Goal: Task Accomplishment & Management: Use online tool/utility

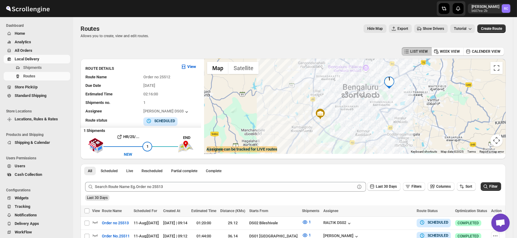
click at [35, 66] on span "Shipments" at bounding box center [32, 67] width 19 height 5
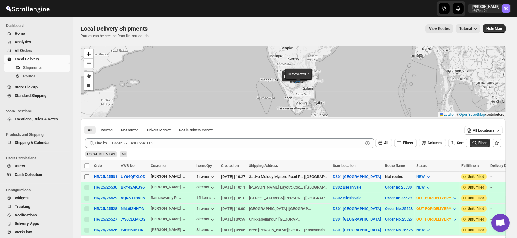
click at [86, 176] on input "Select shipment" at bounding box center [86, 176] width 5 height 5
checkbox input "true"
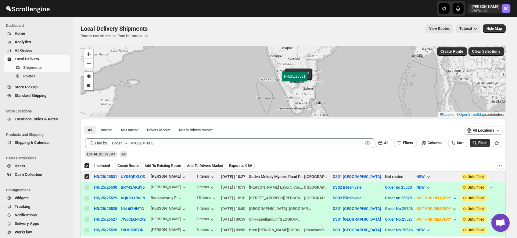
click at [128, 164] on span "Create Route" at bounding box center [127, 165] width 21 height 5
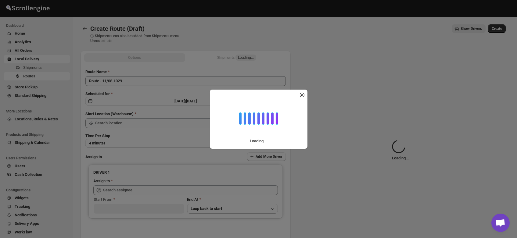
type input "DS01 [GEOGRAPHIC_DATA]"
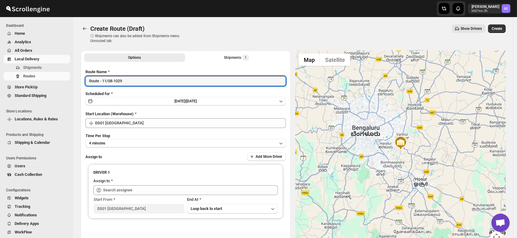
drag, startPoint x: 135, startPoint y: 81, endPoint x: 54, endPoint y: 83, distance: 81.1
click at [54, 83] on div "Skip to content Rahul Chopra b607ea-2b RC Dashboard Home Analytics All Orders L…" at bounding box center [258, 146] width 517 height 292
type input "Order no 25531"
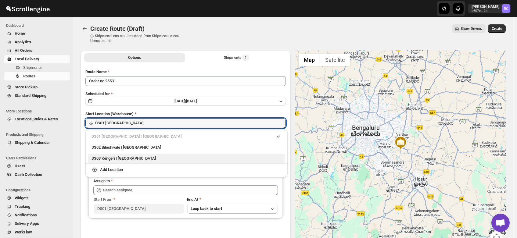
drag, startPoint x: 121, startPoint y: 121, endPoint x: 122, endPoint y: 156, distance: 35.1
click at [122, 156] on div "Skip to content Rahul Chopra b607ea-2b RC Dashboard Home Analytics All Orders L…" at bounding box center [258, 146] width 517 height 292
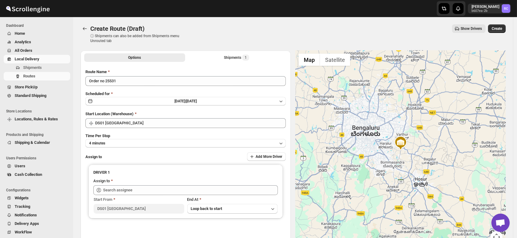
click at [122, 156] on div "Assign to Add More Driver" at bounding box center [185, 156] width 200 height 9
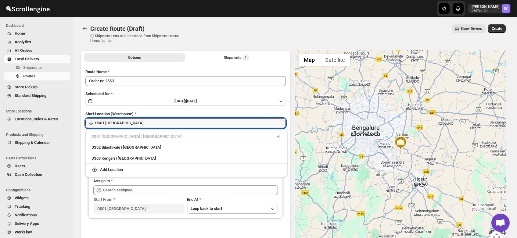
drag, startPoint x: 119, startPoint y: 122, endPoint x: 120, endPoint y: 156, distance: 33.8
click at [120, 156] on div "Skip to content Rahul Chopra b607ea-2b RC Dashboard Home Analytics All Orders L…" at bounding box center [258, 146] width 517 height 292
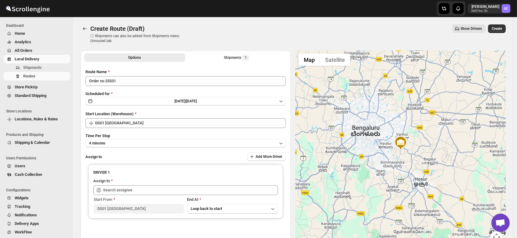
click at [120, 156] on div "Assign to Add More Driver" at bounding box center [185, 156] width 200 height 9
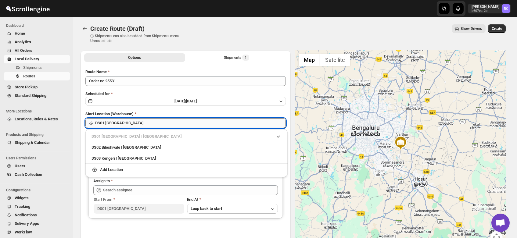
click at [129, 122] on input "DS01 [GEOGRAPHIC_DATA]" at bounding box center [190, 123] width 191 height 10
click at [128, 157] on div "DS03 Kengeri | [GEOGRAPHIC_DATA]" at bounding box center [186, 158] width 190 height 6
type input "DS03 Kengeri"
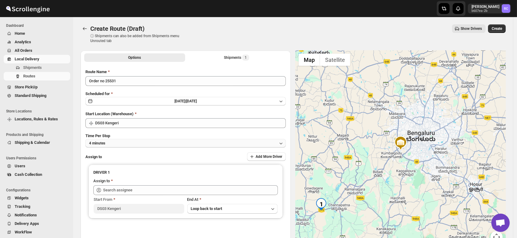
click at [118, 145] on button "4 minutes" at bounding box center [185, 143] width 200 height 9
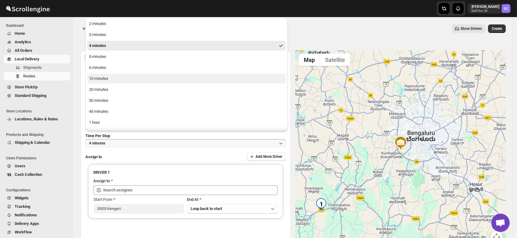
click at [108, 79] on button "10 minutes" at bounding box center [186, 79] width 198 height 10
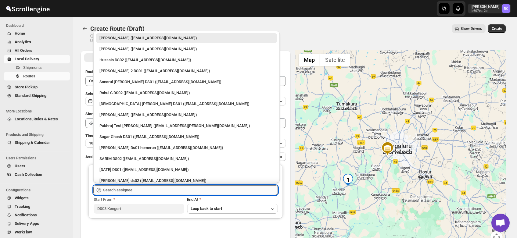
click at [137, 189] on input "text" at bounding box center [190, 190] width 175 height 10
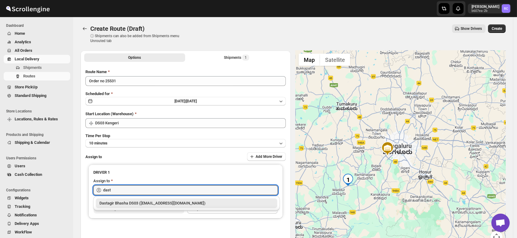
click at [139, 202] on div "Dastagir Bhasha DS03 ([EMAIL_ADDRESS][DOMAIN_NAME])" at bounding box center [186, 203] width 174 height 6
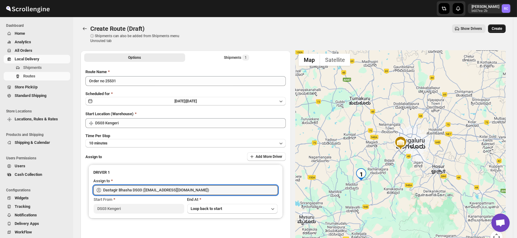
type input "Dastagir Bhasha DS03 ([EMAIL_ADDRESS][DOMAIN_NAME])"
click at [494, 31] on button "Create" at bounding box center [497, 28] width 18 height 9
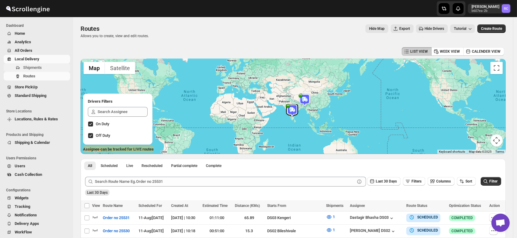
click at [35, 66] on span "Shipments" at bounding box center [32, 67] width 19 height 5
